Goal: Check status: Check status

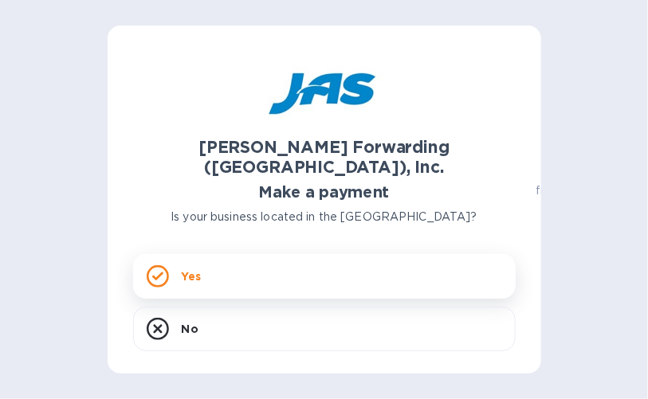
click at [154, 265] on icon at bounding box center [158, 276] width 22 height 22
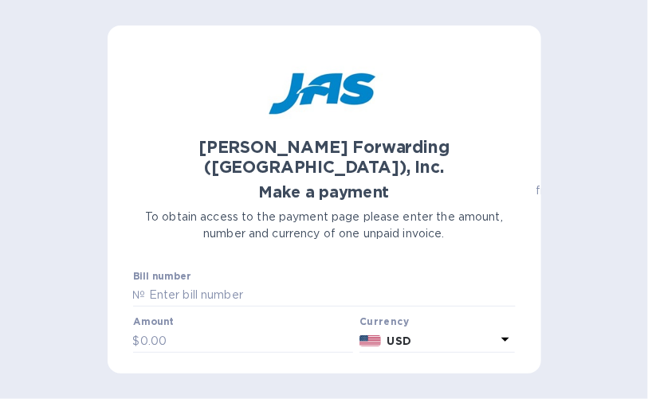
click at [509, 363] on div "[PERSON_NAME] Forwarding ([GEOGRAPHIC_DATA]), Inc. Make a payment To obtain acc…" at bounding box center [325, 200] width 434 height 348
